Goal: Find specific page/section: Find specific page/section

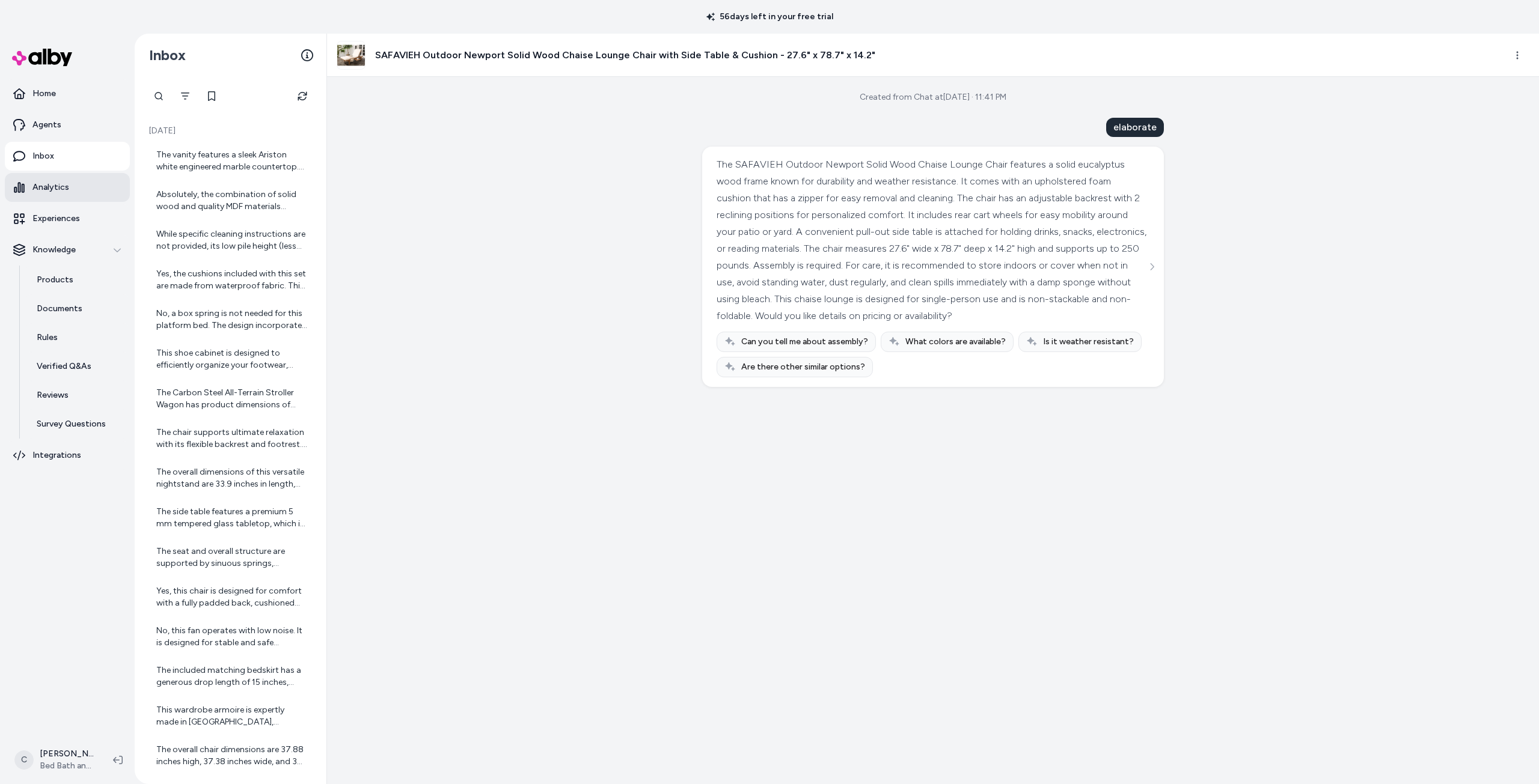
click at [48, 188] on p "Analytics" at bounding box center [51, 188] width 37 height 12
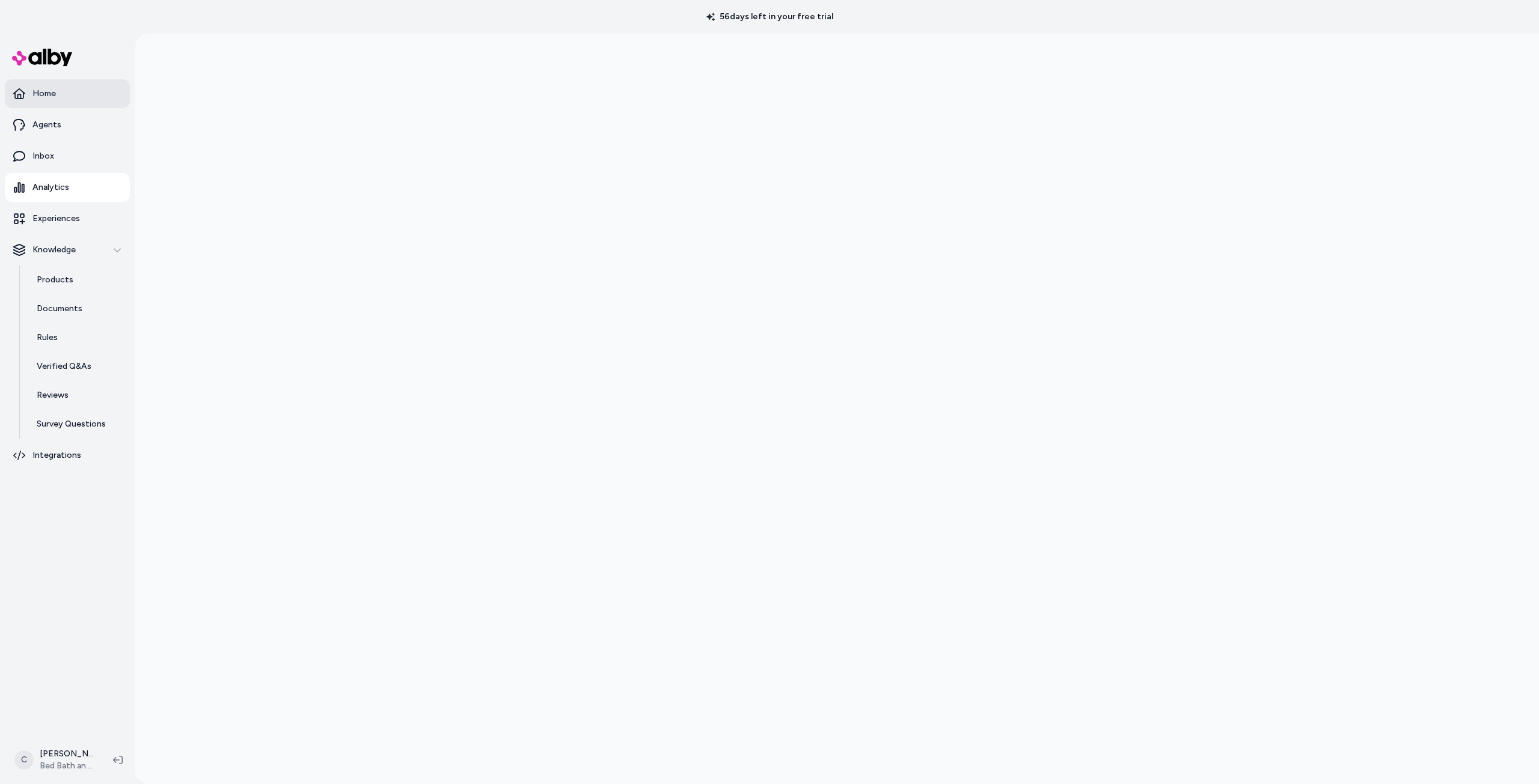
click at [46, 93] on p "Home" at bounding box center [44, 94] width 24 height 12
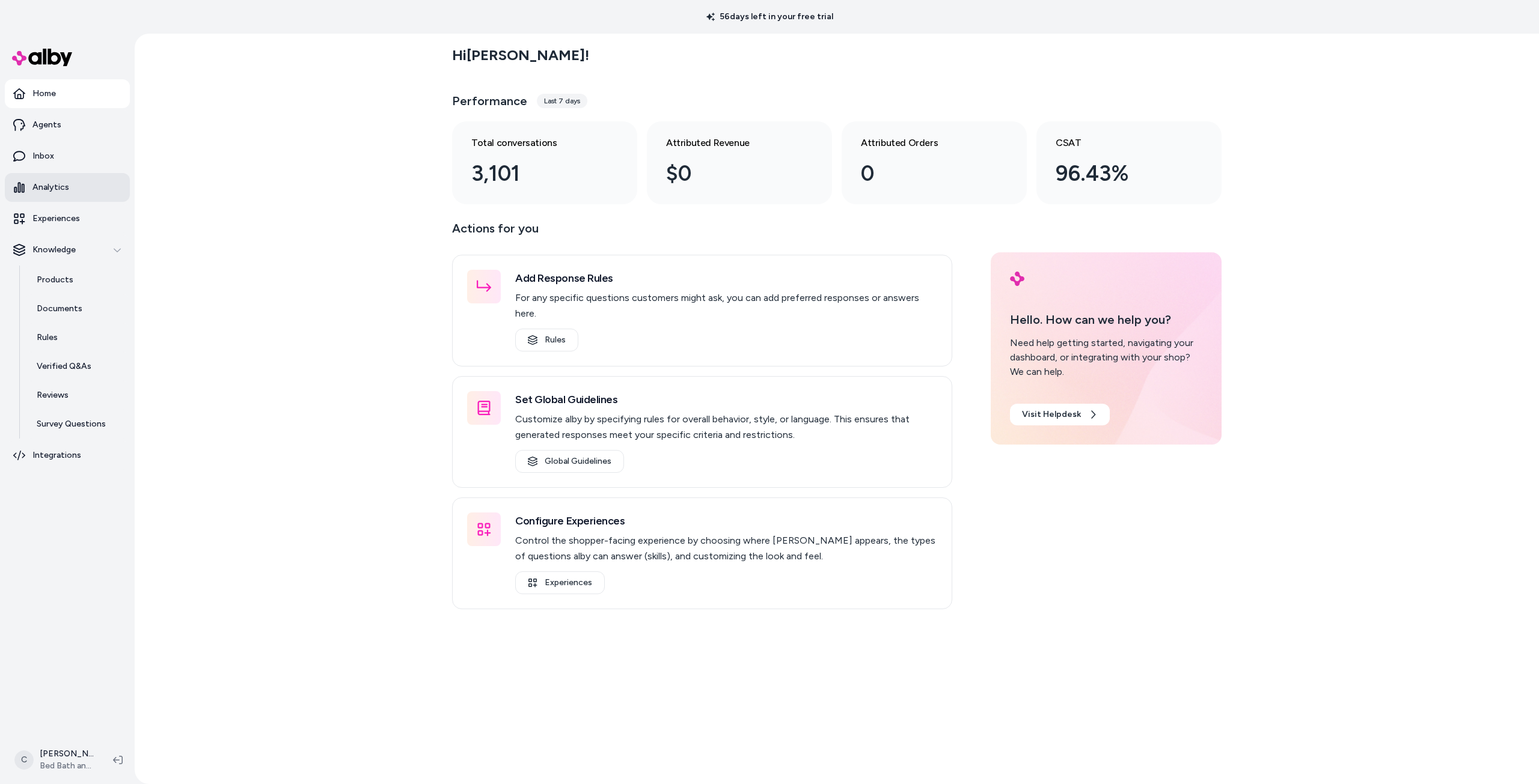
click at [58, 185] on p "Analytics" at bounding box center [51, 188] width 37 height 12
